Goal: Find specific page/section: Find specific page/section

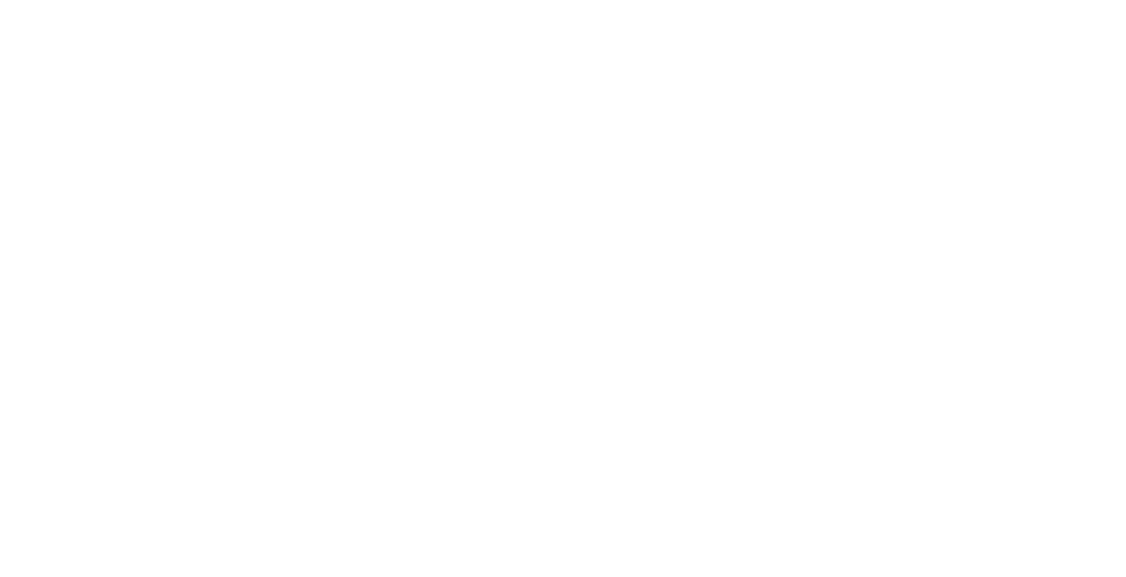
select select "Song"
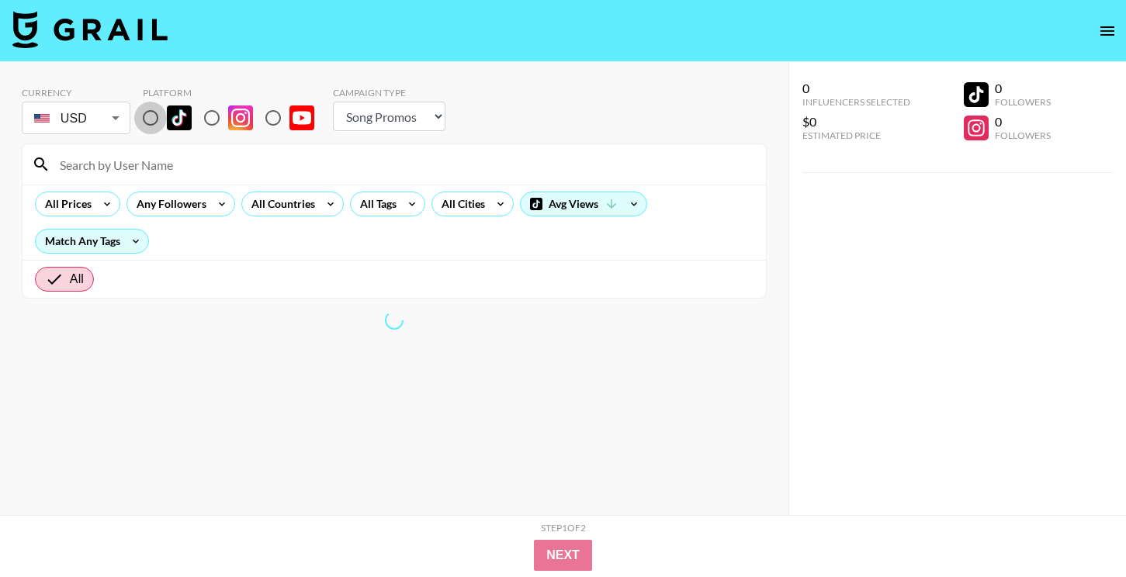
click at [151, 111] on input "radio" at bounding box center [150, 118] width 33 height 33
radio input "true"
click at [185, 158] on input at bounding box center [403, 164] width 706 height 25
paste input "🧙‍♀️"
type input "🧙‍♀️"
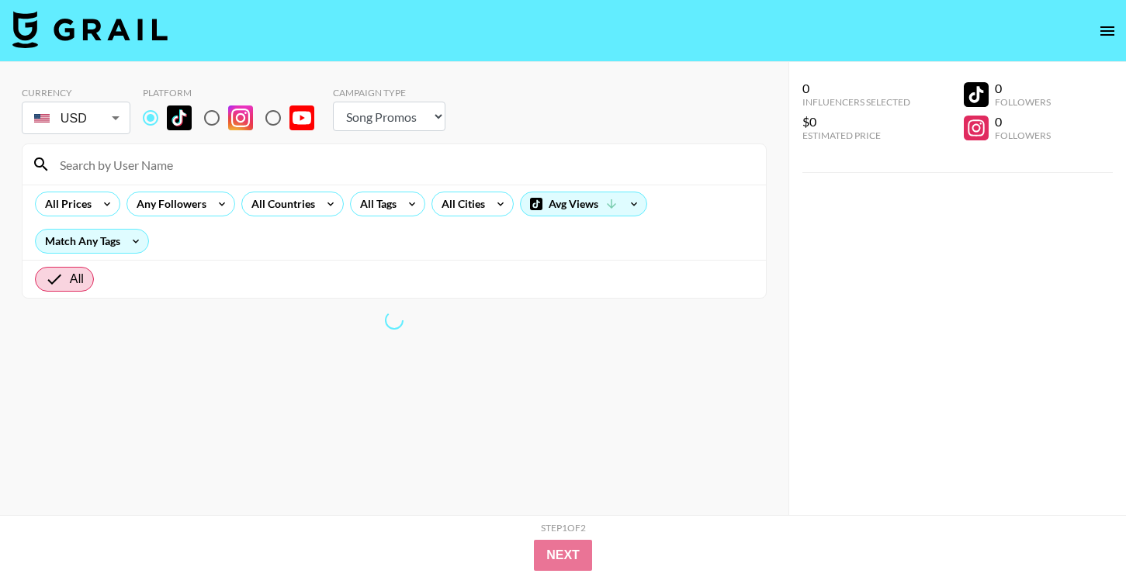
click at [195, 158] on input at bounding box center [403, 164] width 706 height 25
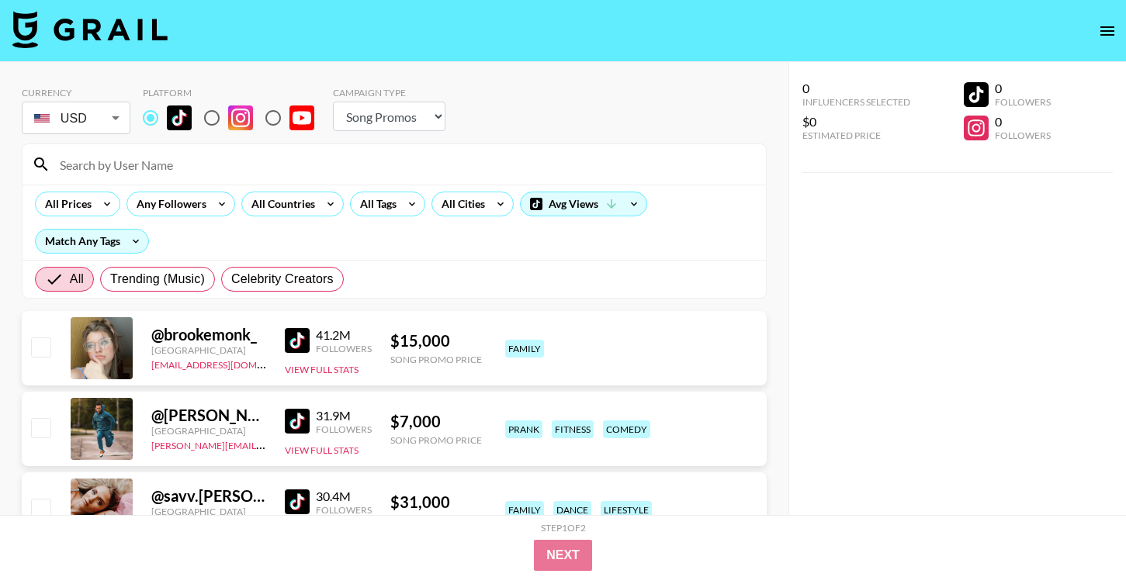
click at [194, 158] on input at bounding box center [403, 164] width 706 height 25
paste input "🧙‍♀️"
type input "🧙‍♀️"
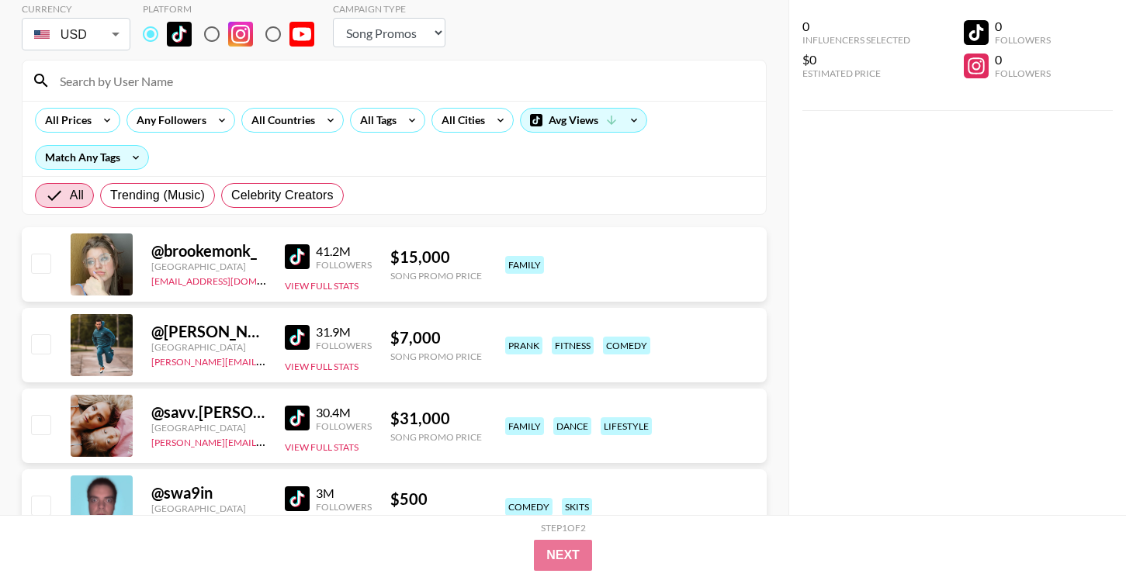
scroll to position [61, 0]
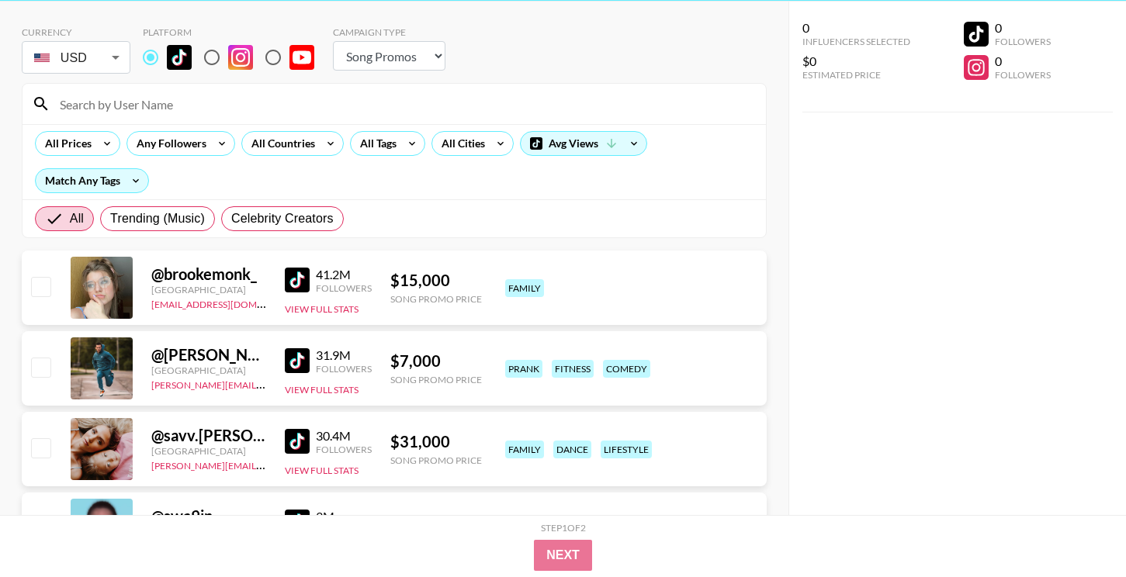
click at [240, 111] on input at bounding box center [403, 104] width 706 height 25
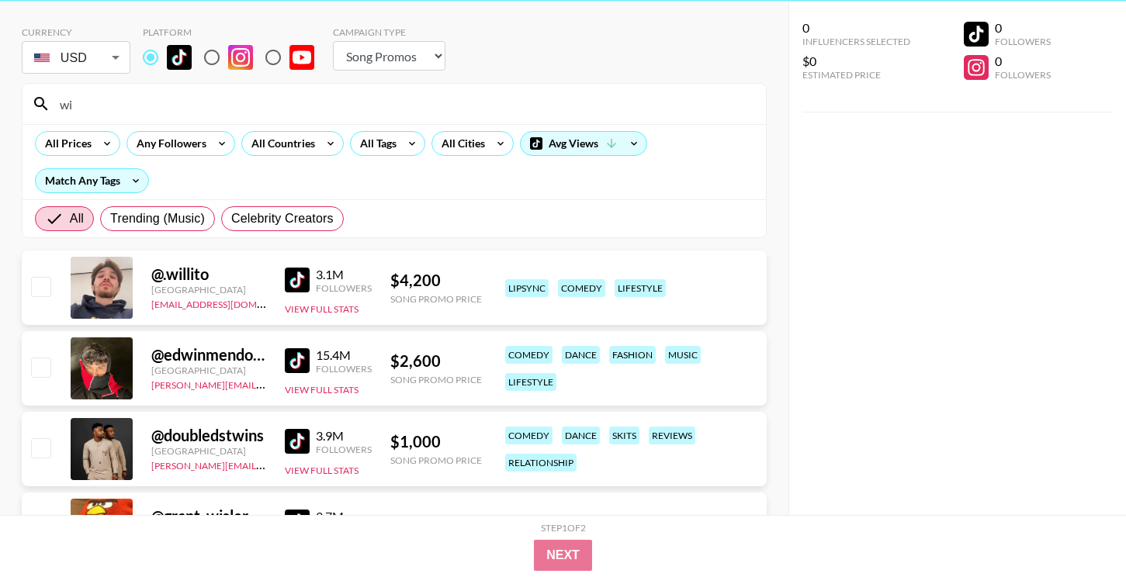
type input "w"
